Goal: Task Accomplishment & Management: Manage account settings

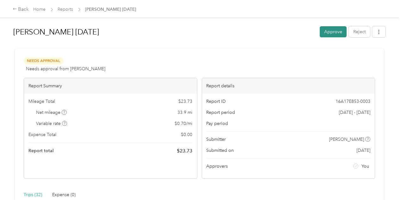
click at [333, 31] on button "Approve" at bounding box center [333, 31] width 27 height 11
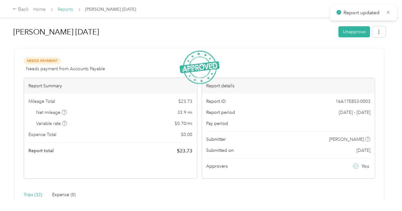
click at [65, 9] on link "Reports" at bounding box center [65, 9] width 15 height 5
